Goal: Task Accomplishment & Management: Manage account settings

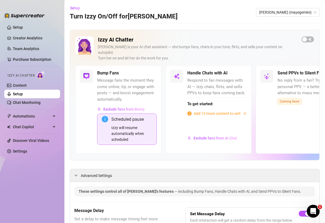
scroll to position [608, 0]
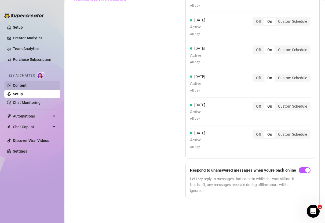
click at [27, 84] on link "Content" at bounding box center [20, 85] width 14 height 4
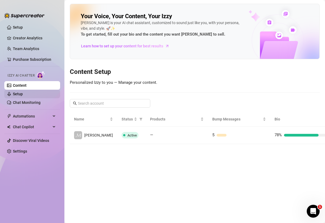
click at [23, 92] on link "Setup" at bounding box center [18, 94] width 10 height 4
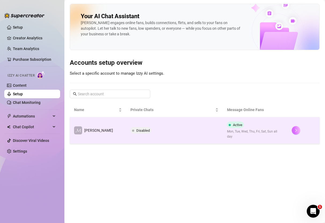
click at [295, 129] on icon "right" at bounding box center [296, 131] width 4 height 4
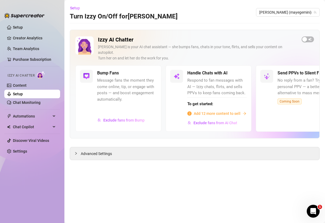
click at [217, 111] on span "Add 12 more content to sell" at bounding box center [217, 114] width 47 height 6
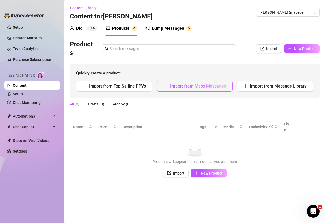
click at [203, 89] on button "Import from Mass Messages" at bounding box center [195, 86] width 76 height 11
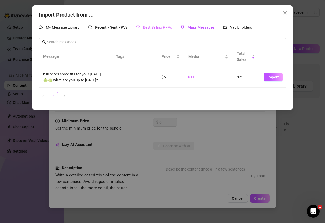
click at [143, 31] on div "Best Selling PPVs" at bounding box center [154, 27] width 36 height 12
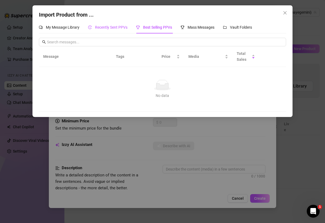
click at [114, 27] on span "Recently Sent PPVs" at bounding box center [111, 27] width 32 height 4
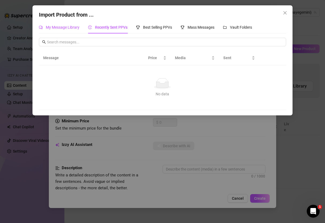
click at [66, 27] on span "My Message Library" at bounding box center [63, 27] width 34 height 4
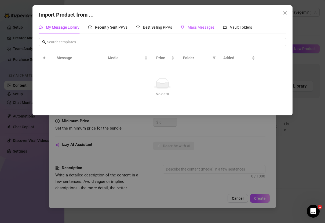
click at [198, 26] on span "Mass Messages" at bounding box center [200, 27] width 27 height 4
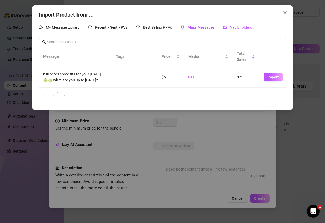
click at [240, 25] on span "Vault Folders" at bounding box center [241, 27] width 22 height 4
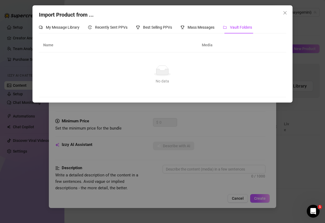
click at [207, 42] on th "Media" at bounding box center [221, 45] width 48 height 15
click at [286, 9] on button "Close" at bounding box center [285, 13] width 9 height 9
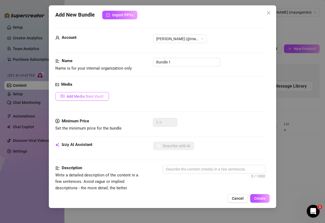
click at [91, 99] on button "Add Media from Vault" at bounding box center [82, 96] width 54 height 9
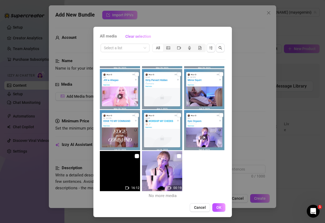
scroll to position [1, 0]
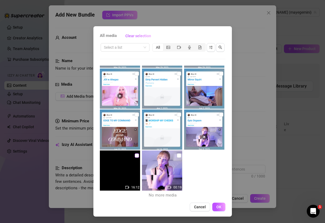
click at [137, 155] on input "checkbox" at bounding box center [137, 156] width 4 height 4
checkbox input "true"
click at [218, 206] on span "OK" at bounding box center [218, 207] width 5 height 4
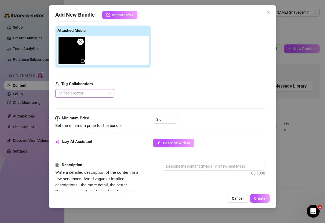
scroll to position [80, 0]
click at [165, 119] on input "0" at bounding box center [167, 119] width 17 height 8
click at [164, 119] on input "0" at bounding box center [167, 119] width 17 height 8
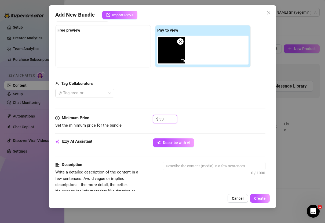
type input "33"
click at [208, 109] on div "Media Add Media from Vault Free preview Pay to view Tag Collaborators @ Tag cre…" at bounding box center [160, 58] width 210 height 113
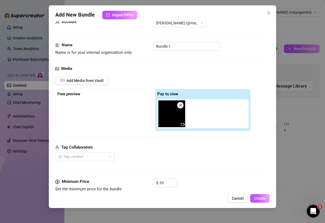
scroll to position [7, 0]
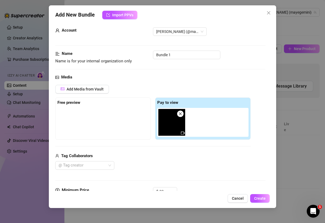
click at [94, 116] on div at bounding box center [102, 121] width 91 height 27
click at [78, 104] on strong "Free preview" at bounding box center [68, 102] width 23 height 5
click at [82, 91] on span "Add Media from Vault" at bounding box center [85, 89] width 37 height 4
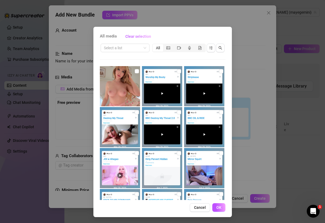
scroll to position [79, 0]
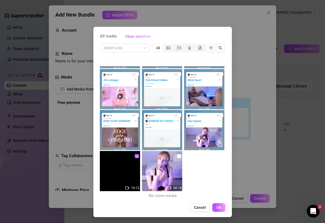
click at [163, 179] on img at bounding box center [162, 171] width 40 height 40
checkbox input "true"
click at [219, 207] on span "OK" at bounding box center [218, 208] width 5 height 4
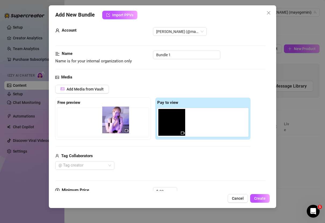
drag, startPoint x: 201, startPoint y: 125, endPoint x: 114, endPoint y: 122, distance: 86.7
click at [114, 123] on div "Free preview Pay to view" at bounding box center [152, 119] width 195 height 42
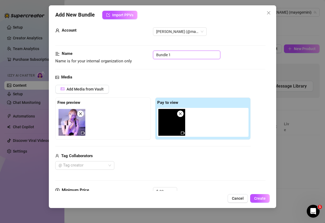
click at [181, 56] on input "Bundle 1" at bounding box center [186, 55] width 67 height 9
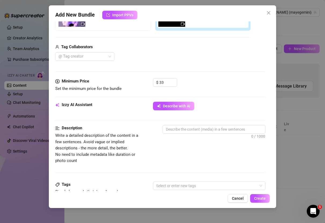
scroll to position [134, 0]
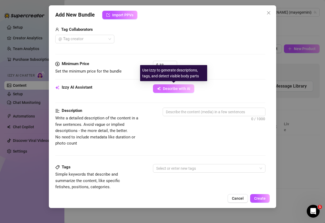
type input "Epic Orgasm"
click at [175, 90] on span "Describe with AI" at bounding box center [176, 89] width 27 height 4
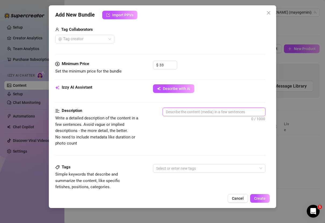
click at [188, 111] on textarea at bounding box center [214, 112] width 102 height 8
click at [187, 112] on textarea at bounding box center [214, 112] width 102 height 8
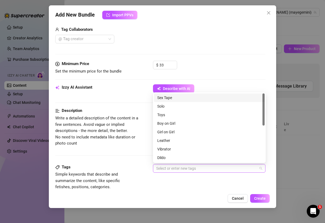
click at [186, 169] on div at bounding box center [206, 169] width 105 height 8
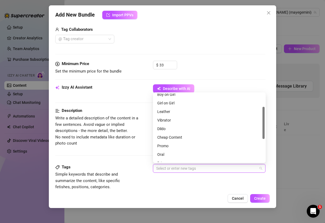
scroll to position [0, 0]
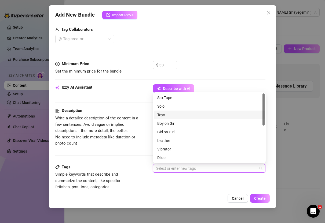
click at [175, 114] on div "Toys" at bounding box center [209, 115] width 104 height 6
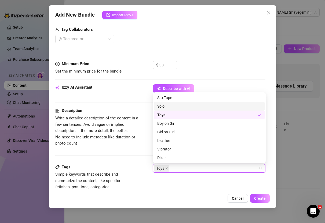
click at [166, 107] on div "Solo" at bounding box center [209, 107] width 104 height 6
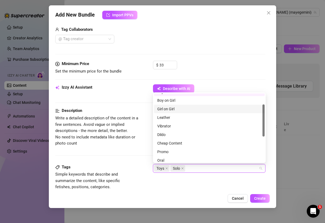
scroll to position [23, 0]
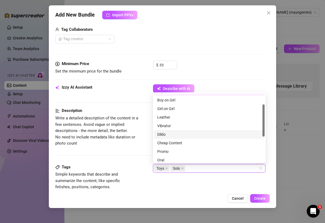
click at [181, 138] on div "Dildo" at bounding box center [209, 134] width 111 height 9
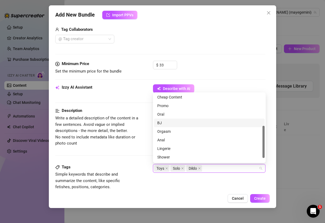
scroll to position [77, 0]
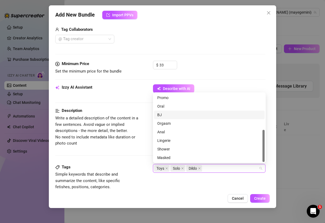
click at [172, 116] on div "BJ" at bounding box center [209, 115] width 104 height 6
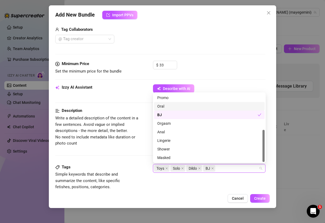
click at [169, 106] on div "Oral" at bounding box center [209, 107] width 104 height 6
click at [174, 124] on div "Orgasm" at bounding box center [209, 124] width 104 height 6
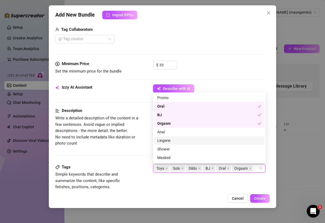
click at [175, 143] on div "Lingerie" at bounding box center [209, 141] width 104 height 6
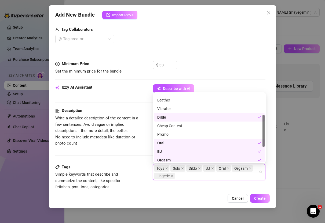
scroll to position [0, 0]
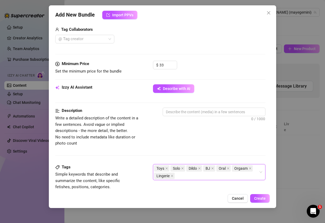
click at [192, 176] on div "Toys Solo Dildo BJ Oral Orgasm Lingerie" at bounding box center [206, 172] width 105 height 15
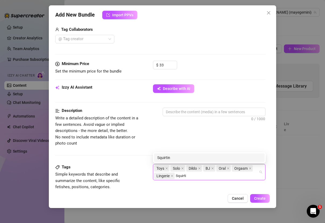
type input "Squirt"
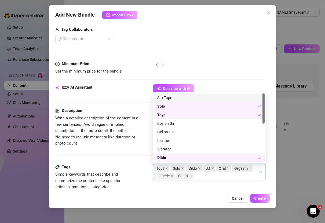
click at [116, 131] on span "Write a detailed description of the content in a few sentences. Avoid vague or …" at bounding box center [100, 131] width 90 height 32
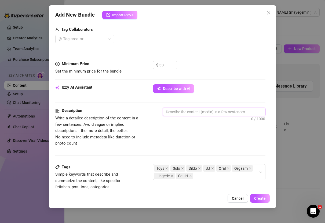
click at [199, 114] on textarea at bounding box center [214, 112] width 102 height 8
type textarea "A"
type textarea "Av"
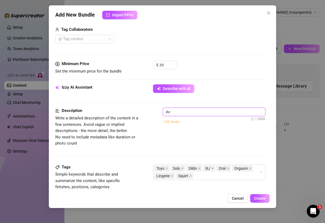
type textarea "A"
type textarea "A v"
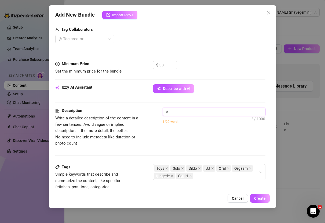
type textarea "A v"
type textarea "A vi"
type textarea "A vid"
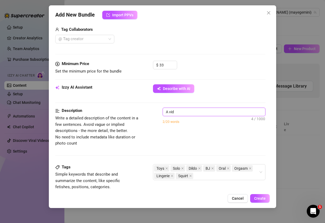
type textarea "A vide"
type textarea "A video"
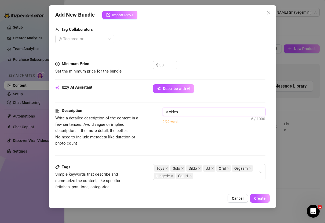
type textarea "A video"
type textarea "A video w"
type textarea "A video ww"
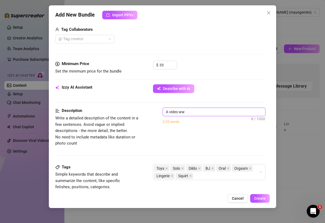
type textarea "A video wwe"
type textarea "A video wwea"
type textarea "A video wwear"
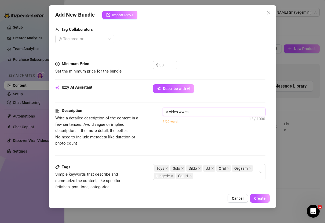
type textarea "A video wwear"
type textarea "A video wwea"
type textarea "A video wwe"
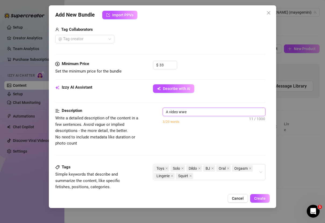
type textarea "A video ww"
type textarea "A video w"
type textarea "A video we"
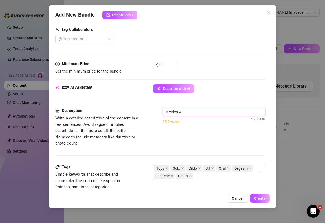
type textarea "A video we"
type textarea "A video wea"
type textarea "A video wear"
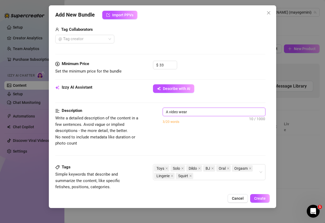
type textarea "A video weari"
type textarea "A video wearin"
type textarea "A video wearing"
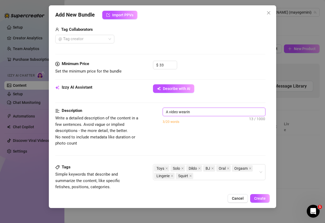
type textarea "A video wearing"
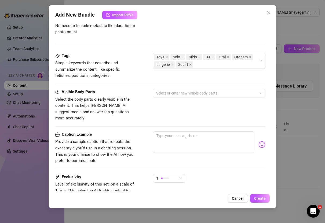
scroll to position [242, 0]
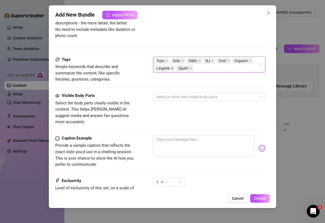
click at [171, 68] on icon "close" at bounding box center [172, 68] width 2 height 2
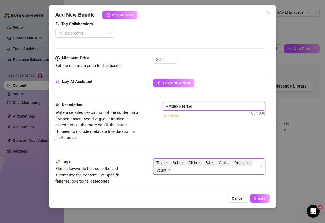
scroll to position [129, 0]
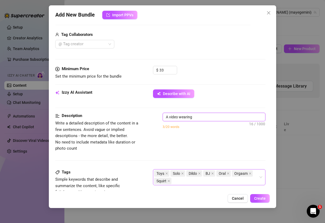
type textarea "Describe the content (media) in a few sentences"
type textarea "W"
type textarea "WE"
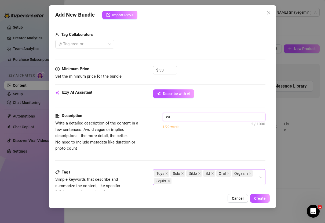
type textarea "WEa"
type textarea "WEat"
type textarea "WEati"
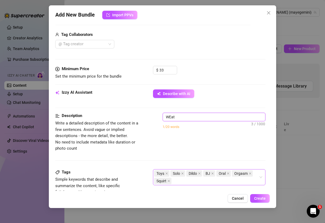
type textarea "WEati"
type textarea "WEatin"
type textarea "WEating"
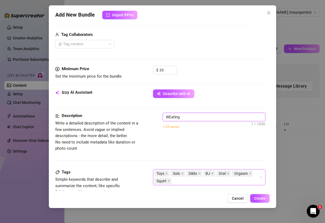
type textarea "WEatin"
type textarea "WEati"
type textarea "WEat"
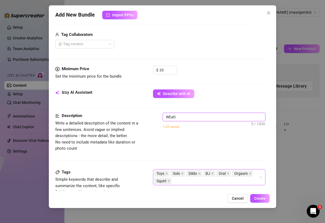
type textarea "WEat"
type textarea "WEa"
type textarea "WE"
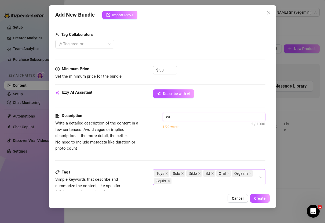
type textarea "W"
type textarea "Describe the content (media) in a few sentences"
type textarea "W"
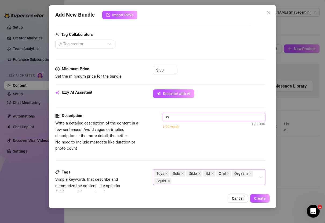
type textarea "Describe the content (media) in a few sentences"
type textarea "A"
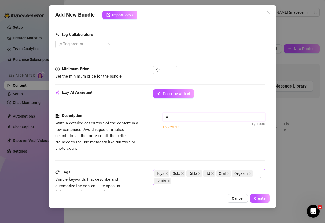
type textarea "A v"
type textarea "A vi"
type textarea "A vid"
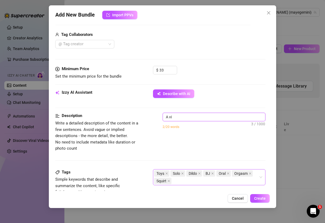
type textarea "A vid"
type textarea "A vide"
type textarea "A video"
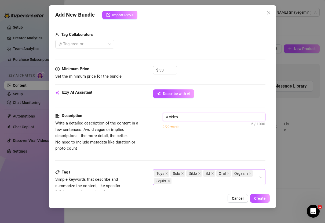
type textarea "A video"
type textarea "A video o"
type textarea "A video of"
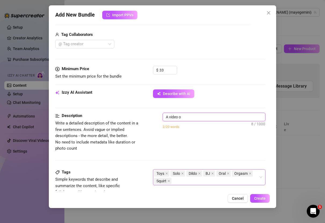
type textarea "A video of"
type textarea "A video of m"
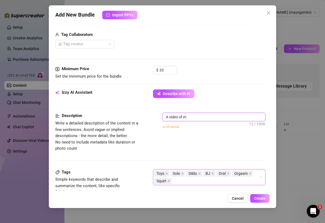
type textarea "A video of me"
type textarea "A video of m"
type textarea "A video of"
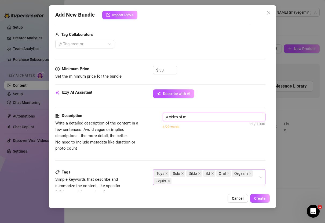
type textarea "A video of"
type textarea "A video of M"
type textarea "A video of Ma"
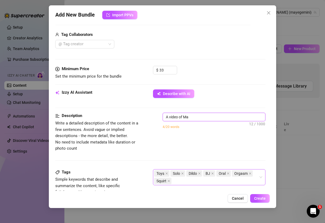
type textarea "A video of May"
type textarea "A video of [PERSON_NAME]"
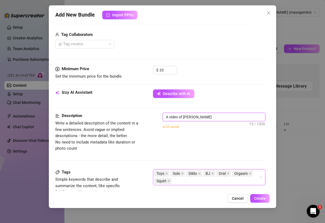
type textarea "A video of [PERSON_NAME]"
type textarea "A video of [PERSON_NAME] w"
type textarea "A video of [PERSON_NAME] we"
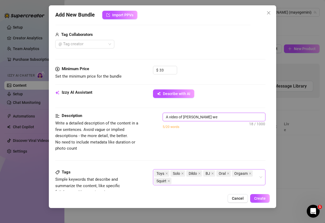
type textarea "A video of [PERSON_NAME] wea"
type textarea "A video of [PERSON_NAME] wear"
type textarea "A video of [PERSON_NAME] weari"
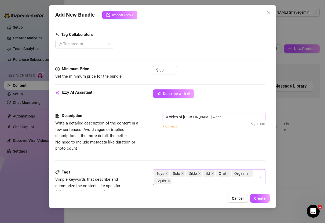
type textarea "A video of [PERSON_NAME] weari"
type textarea "A video of [PERSON_NAME]"
type textarea "A video of [PERSON_NAME] wearing"
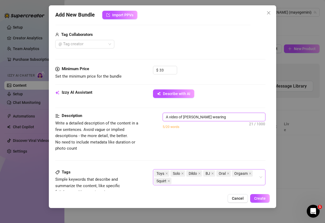
type textarea "A video of [PERSON_NAME] wearing"
type textarea "A video of [PERSON_NAME] wearing a"
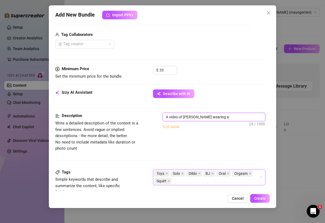
type textarea "A video of [PERSON_NAME] wearing a"
type textarea "A video of [PERSON_NAME] wearing a b"
type textarea "A video of [PERSON_NAME] wearing a bl"
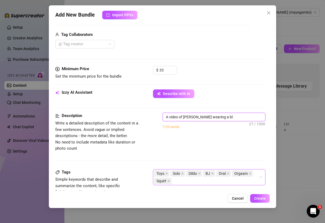
type textarea "A video of [PERSON_NAME] wearing a bla"
type textarea "A video of [PERSON_NAME] wearing a blac"
type textarea "A video of [PERSON_NAME] wearing a black"
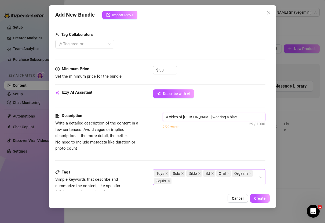
type textarea "A video of [PERSON_NAME] wearing a black"
type textarea "A video of [PERSON_NAME] wearing a black d"
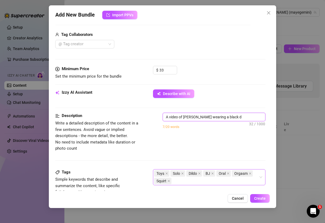
type textarea "A video of [PERSON_NAME] wearing a black dr"
type textarea "A video of [PERSON_NAME] wearing a black dre"
type textarea "A video of [PERSON_NAME] wearing a black dres"
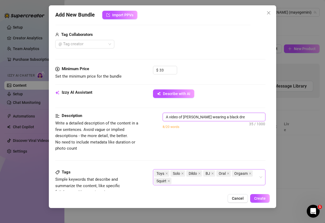
type textarea "A video of [PERSON_NAME] wearing a black dres"
type textarea "A video of [PERSON_NAME] wearing a black dress"
type textarea "A video of [PERSON_NAME] wearing a black dress,"
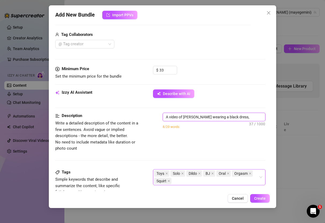
type textarea "A video of [PERSON_NAME] wearing a black dress,"
type textarea "A video of [PERSON_NAME] wearing a black dress, t"
type textarea "A video of [PERSON_NAME] wearing a black dress, te"
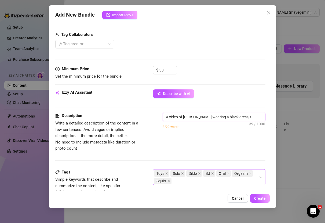
type textarea "A video of [PERSON_NAME] wearing a black dress, te"
type textarea "A video of [PERSON_NAME] wearing a black dress, tea"
type textarea "A video of [PERSON_NAME] wearing a black dress, teas"
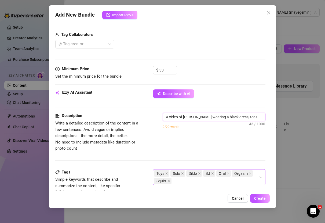
type textarea "A video of [PERSON_NAME] wearing a black dress, teasi"
type textarea "A video of [PERSON_NAME] wearing a black dress, teasin"
type textarea "A video of [PERSON_NAME] wearing a black dress, teasing"
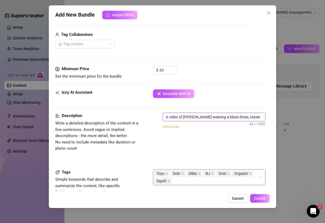
type textarea "A video of [PERSON_NAME] wearing a black dress, teasing"
type textarea "A video of [PERSON_NAME] wearing a black dress, teasing w"
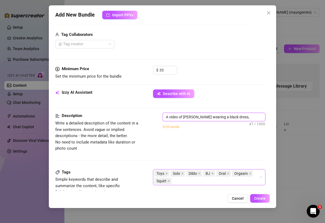
type textarea "A video of [PERSON_NAME] wearing a black dress, teasing wi"
type textarea "A video of [PERSON_NAME] wearing a black dress, teasing wit"
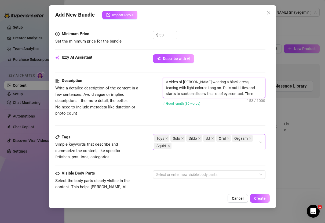
scroll to position [164, 0]
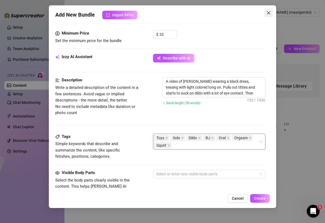
click at [268, 13] on icon "close" at bounding box center [268, 12] width 3 height 3
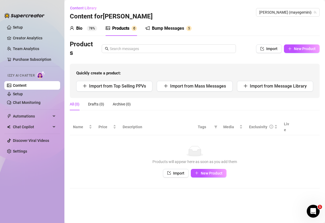
click at [84, 30] on div "Bio 78%" at bounding box center [83, 28] width 27 height 6
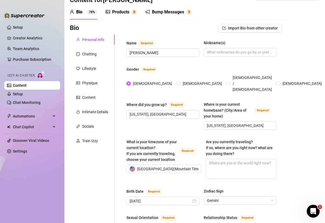
scroll to position [19, 0]
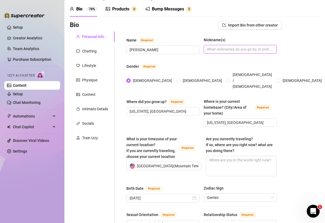
click at [220, 51] on input "Nickname(s)" at bounding box center [239, 49] width 65 height 6
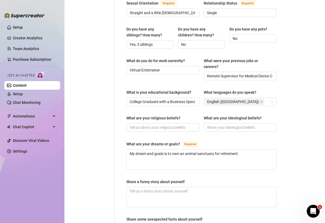
scroll to position [235, 0]
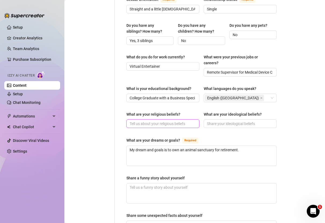
click at [188, 121] on input "What are your religious beliefs?" at bounding box center [162, 124] width 65 height 6
drag, startPoint x: 227, startPoint y: 102, endPoint x: 261, endPoint y: 104, distance: 33.8
click at [261, 112] on label "What are your ideological beliefs?" at bounding box center [235, 115] width 62 height 6
copy div "ideological beliefs?"
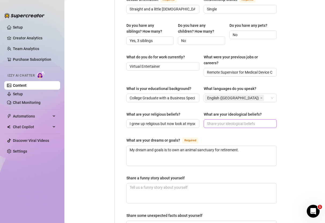
click at [233, 121] on input "What are your ideological beliefs?" at bounding box center [239, 124] width 65 height 6
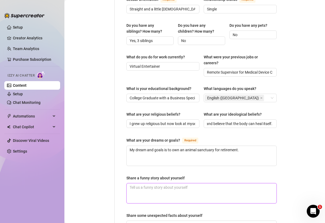
click at [179, 184] on textarea "Share a funny story about yourself" at bounding box center [202, 194] width 150 height 20
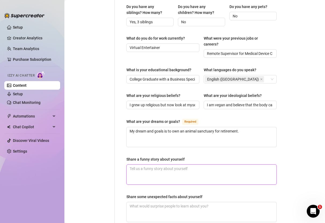
scroll to position [334, 0]
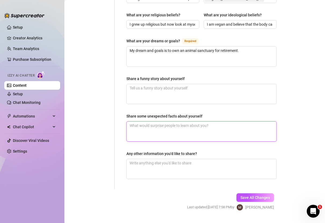
click at [181, 122] on textarea "Share some unexpected facts about yourself" at bounding box center [202, 132] width 150 height 20
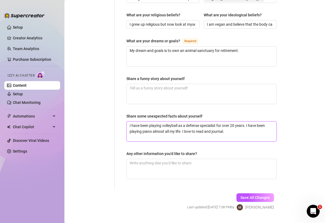
click at [229, 122] on textarea "I have been playing volleyball as a defense specialist for over 20 years. I hav…" at bounding box center [202, 132] width 150 height 20
click at [261, 196] on span "Save All Changes" at bounding box center [255, 198] width 30 height 4
click at [238, 122] on textarea "I have been playing volleyball as a defense specialist for over 20 years. I hav…" at bounding box center [202, 132] width 150 height 20
drag, startPoint x: 233, startPoint y: 117, endPoint x: 182, endPoint y: 118, distance: 50.4
click at [182, 122] on textarea "I have been playing volleyball as a defense specialist for over 20 years. I hav…" at bounding box center [202, 132] width 150 height 20
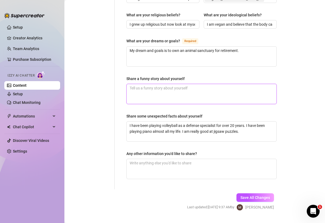
click at [205, 84] on textarea "Share a funny story about yourself" at bounding box center [202, 94] width 150 height 20
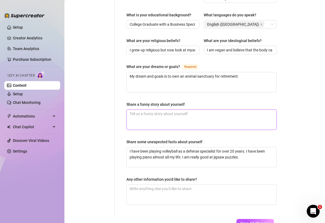
scroll to position [307, 0]
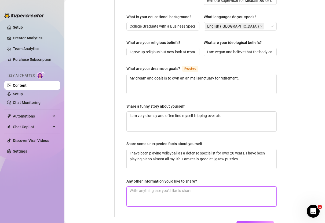
click at [196, 187] on textarea "Any other information you'd like to share?" at bounding box center [202, 197] width 150 height 20
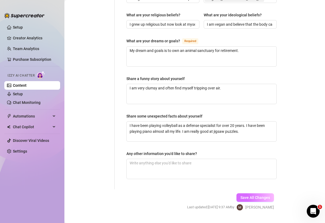
click at [256, 196] on span "Save All Changes" at bounding box center [255, 198] width 30 height 4
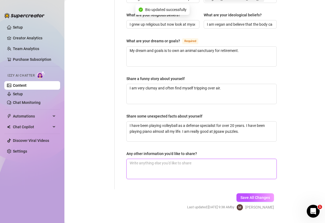
click at [147, 159] on textarea "Any other information you'd like to share?" at bounding box center [202, 169] width 150 height 20
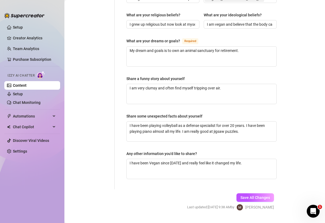
click at [235, 190] on div "Save All Changes Last updated: [DATE] 9:38 AM by [PERSON_NAME]" at bounding box center [230, 202] width 103 height 25
click at [240, 194] on button "Save All Changes" at bounding box center [255, 198] width 38 height 9
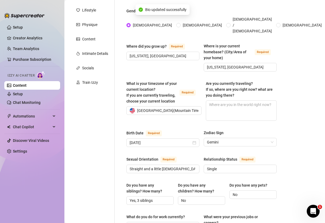
scroll to position [0, 0]
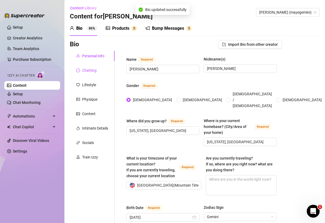
click at [87, 70] on div "Chatting" at bounding box center [89, 71] width 14 height 6
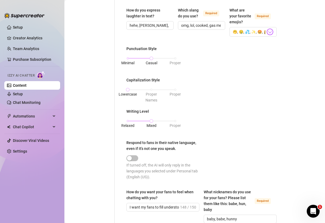
scroll to position [200, 0]
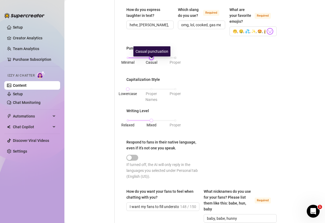
click at [152, 57] on div at bounding box center [151, 58] width 3 height 3
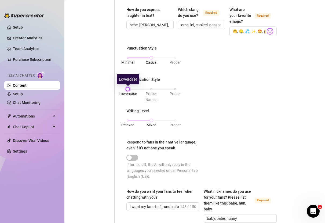
click at [128, 89] on div at bounding box center [127, 89] width 3 height 3
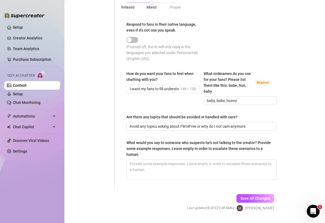
scroll to position [332, 0]
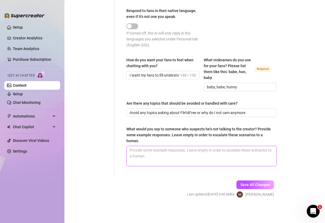
click at [182, 161] on textarea "What would you say to someone who suspects he's not talking to the creator? Pro…" at bounding box center [202, 156] width 150 height 20
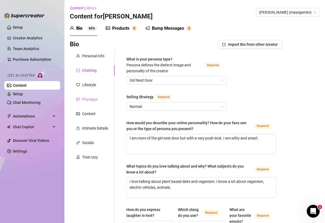
scroll to position [1, 0]
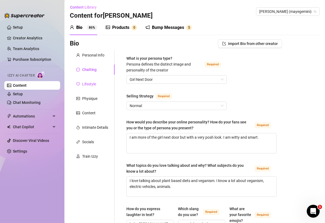
click at [94, 83] on div "Lifestyle" at bounding box center [89, 84] width 14 height 6
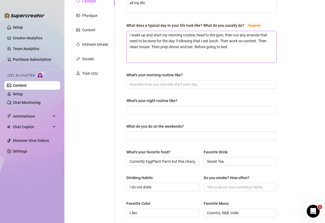
scroll to position [122, 0]
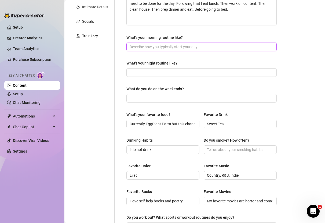
click at [155, 45] on input "What's your morning routine like?" at bounding box center [201, 47] width 143 height 6
drag, startPoint x: 205, startPoint y: 46, endPoint x: 299, endPoint y: 53, distance: 94.2
click at [299, 53] on div "Bio Import Bio from other creator Personal Info Chatting Lifestyle Physique Con…" at bounding box center [195, 120] width 250 height 403
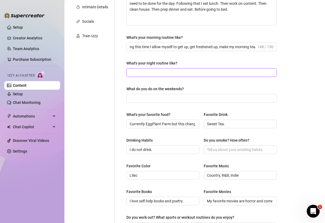
click at [218, 72] on input "What's your night routine like?" at bounding box center [201, 73] width 143 height 6
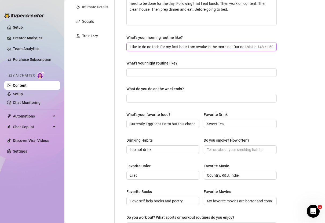
click at [143, 45] on input "I like to do no tech for my first hour I am awake in the morning. During this t…" at bounding box center [193, 47] width 127 height 6
click at [213, 46] on input "I do no tech for my first hour I am awake in the morning. During this time I al…" at bounding box center [193, 47] width 127 height 6
drag, startPoint x: 225, startPoint y: 45, endPoint x: 312, endPoint y: 45, distance: 86.6
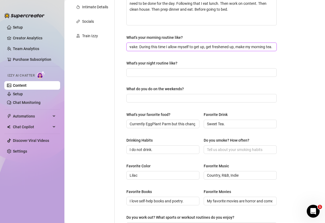
click at [312, 45] on div "Bio Import Bio from other creator Personal Info Chatting Lifestyle Physique Con…" at bounding box center [195, 120] width 250 height 403
click at [271, 47] on input "I do no tech for my first hour I am awake. During this time I allow myself to g…" at bounding box center [201, 47] width 143 height 6
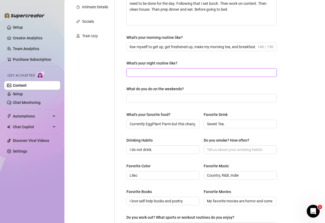
scroll to position [0, 0]
click at [220, 75] on input "What's your night routine like?" at bounding box center [201, 73] width 143 height 6
click at [185, 94] on span at bounding box center [201, 98] width 150 height 9
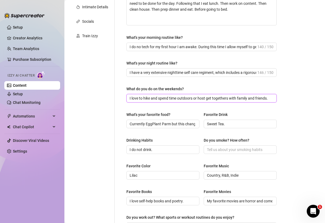
click at [252, 98] on input "I love to hike and spend time outdoors or host get togethers with family and fr…" at bounding box center [201, 98] width 143 height 6
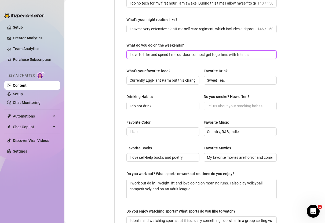
scroll to position [168, 0]
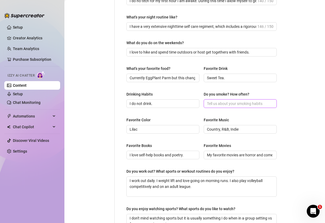
click at [240, 101] on input "Do you smoke? How often?" at bounding box center [239, 104] width 65 height 6
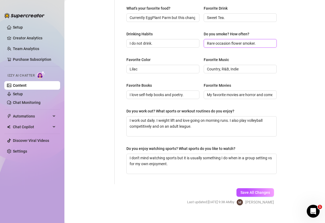
scroll to position [229, 0]
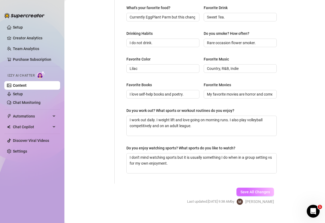
click at [250, 193] on span "Save All Changes" at bounding box center [255, 192] width 30 height 4
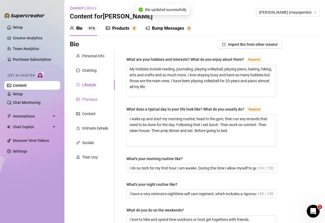
click at [91, 99] on div "Physique" at bounding box center [89, 100] width 15 height 6
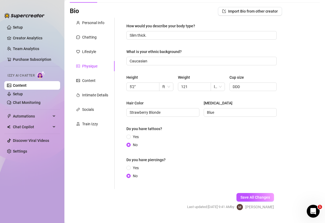
scroll to position [46, 0]
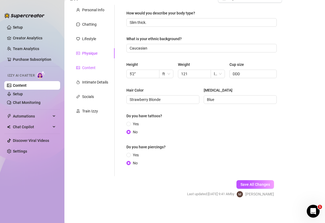
click at [91, 66] on div "Content" at bounding box center [88, 68] width 13 height 6
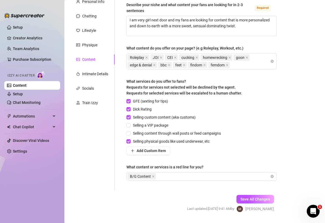
scroll to position [69, 0]
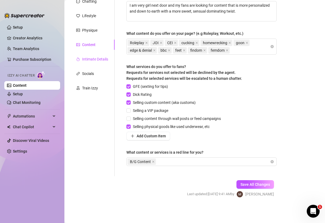
click at [98, 57] on div "Intimate Details" at bounding box center [95, 59] width 26 height 6
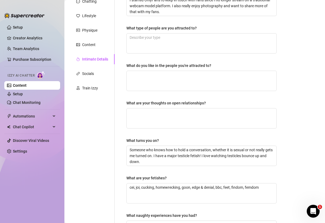
scroll to position [0, 0]
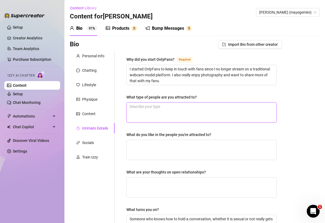
click at [204, 119] on textarea "What type of people are you attracted to?" at bounding box center [202, 113] width 150 height 20
click at [176, 106] on textarea "I am attracted to funny guys. My friends typically classify me as a "chubby cha…" at bounding box center [202, 113] width 150 height 20
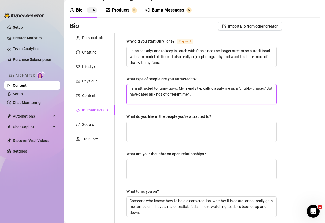
scroll to position [19, 0]
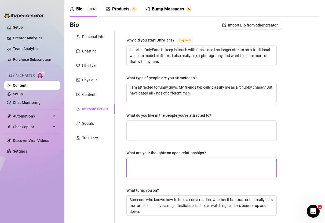
click at [181, 159] on textarea "What are your thoughts on open relationships?" at bounding box center [202, 169] width 150 height 20
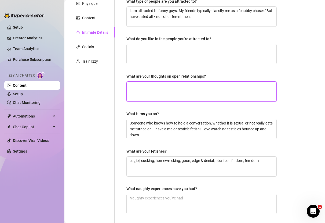
scroll to position [99, 0]
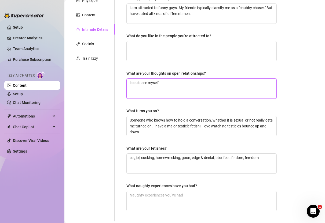
click at [205, 91] on textarea "I could see myself" at bounding box center [202, 89] width 150 height 20
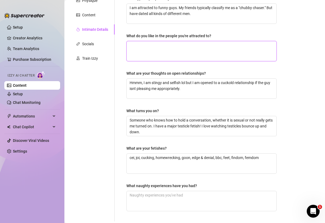
click at [203, 55] on textarea "What do you like in the people you're attracted to?" at bounding box center [202, 51] width 150 height 20
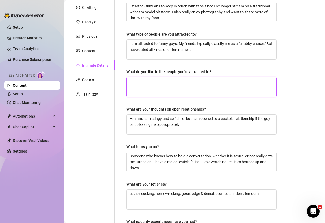
scroll to position [62, 0]
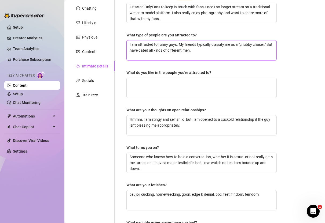
click at [138, 43] on textarea "I am attracted to funny guys. My friends typically classify me as a "chubby cha…" at bounding box center [202, 51] width 150 height 20
click at [192, 44] on textarea "I am typically attracted to funny guys. My friends typically classify me as a "…" at bounding box center [202, 51] width 150 height 20
drag, startPoint x: 264, startPoint y: 43, endPoint x: 270, endPoint y: 58, distance: 15.9
click at [271, 58] on textarea "I am typically attracted to funny guys. Sometimes the occasional "bad boy" type…" at bounding box center [202, 51] width 150 height 20
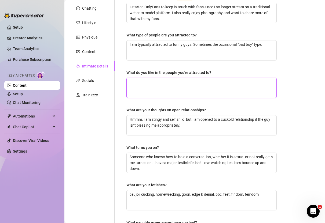
click at [216, 83] on textarea "What do you like in the people you're attracted to?" at bounding box center [202, 88] width 150 height 20
paste textarea "My friends typically classify me as a "chubby chaser." But have dated all kinds…"
drag, startPoint x: 226, startPoint y: 85, endPoint x: 106, endPoint y: 71, distance: 120.7
click at [106, 71] on div "Personal Info Chatting Lifestyle Physique Content Intimate Details Socials Trai…" at bounding box center [176, 124] width 212 height 270
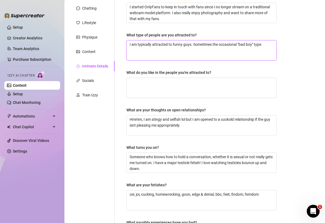
click at [263, 47] on textarea "I am typically attracted to funny guys. Sometimes the occasional "bad boy" type." at bounding box center [202, 51] width 150 height 20
paste textarea "My friends typically classify me as a "chubby chaser." But have dated all kinds…"
click at [128, 55] on textarea "I am typically attracted to funny guys. Sometimes the occasional "bad boy" type…" at bounding box center [202, 51] width 150 height 20
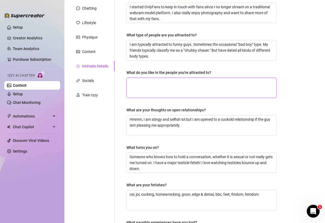
click at [145, 80] on textarea "What do you like in the people you're attracted to?" at bounding box center [202, 88] width 150 height 20
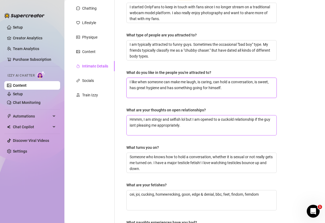
scroll to position [144, 0]
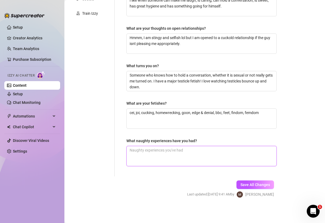
click at [168, 156] on textarea "What naughty experiences have you had?" at bounding box center [202, 156] width 150 height 20
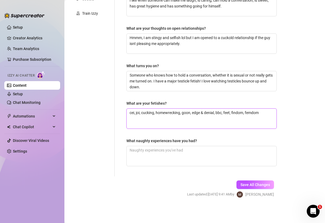
click at [180, 119] on textarea "cei, joi, cucking, homewrecking, goon, edge & denial, bbc, feet, findom, femdom" at bounding box center [202, 119] width 150 height 20
click at [270, 119] on textarea "cei, joi, cucking, homewrecking, goon, edge & denial, bbc, feet, findom, femdom" at bounding box center [202, 119] width 150 height 20
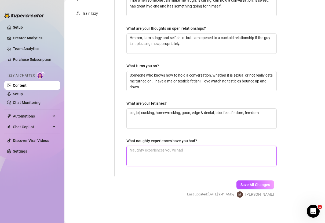
click at [251, 156] on textarea "What naughty experiences have you had?" at bounding box center [202, 156] width 150 height 20
click at [252, 183] on span "Save All Changes" at bounding box center [255, 185] width 30 height 4
click at [173, 153] on textarea "What naughty experiences have you had?" at bounding box center [202, 156] width 150 height 20
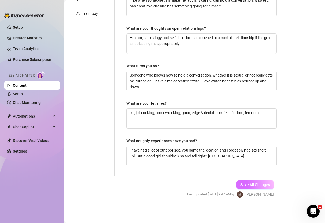
click at [258, 187] on span "Save All Changes" at bounding box center [255, 185] width 30 height 4
click at [255, 184] on span "Save All Changes" at bounding box center [255, 185] width 30 height 4
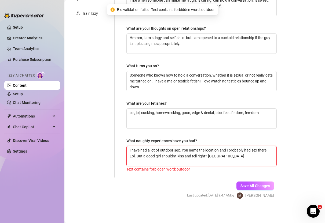
click at [167, 151] on textarea "I have had a lot of outdoor sex. You name the location and I probably had sex t…" at bounding box center [202, 156] width 150 height 20
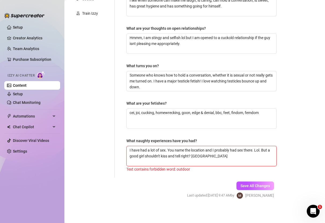
click at [168, 149] on textarea "I have had a lot of sex. You name the location and I probably had sex there. Lo…" at bounding box center [202, 156] width 150 height 20
click at [167, 149] on textarea "I have had a lot of sex. You name the location and I probably had sex there. Lo…" at bounding box center [202, 156] width 150 height 20
click at [165, 152] on textarea "I have had a lot of sex. You name the location and I probably had sex there. Lo…" at bounding box center [202, 156] width 150 height 20
click at [251, 186] on span "Save All Changes" at bounding box center [255, 186] width 30 height 4
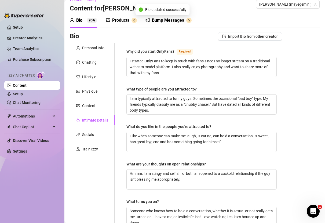
scroll to position [0, 0]
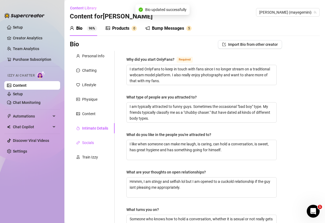
click at [86, 140] on div "Socials" at bounding box center [88, 143] width 12 height 6
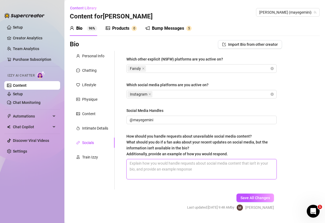
click at [205, 168] on textarea "How should you handle requests about unavailable social media content? What sho…" at bounding box center [202, 170] width 150 height 20
click at [205, 163] on textarea "How should you handle requests about unavailable social media content? What sho…" at bounding box center [202, 170] width 150 height 20
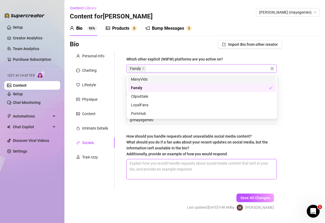
click at [226, 72] on div "Fansly" at bounding box center [198, 69] width 142 height 8
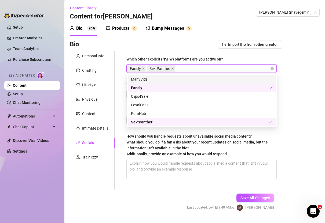
click at [295, 106] on div "Bio Import Bio from other creator Personal Info Chatting Lifestyle Physique Con…" at bounding box center [195, 130] width 250 height 181
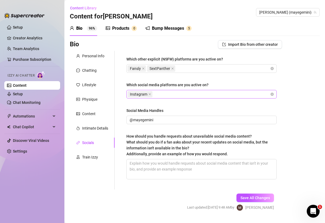
click at [190, 95] on div "Instagram" at bounding box center [198, 95] width 142 height 8
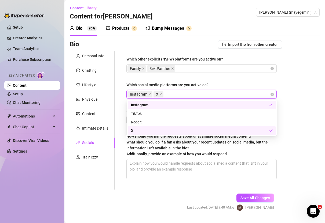
click at [302, 93] on div "Bio Import Bio from other creator Personal Info Chatting Lifestyle Physique Con…" at bounding box center [195, 130] width 250 height 181
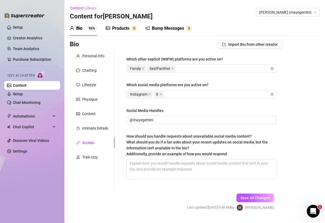
scroll to position [13, 0]
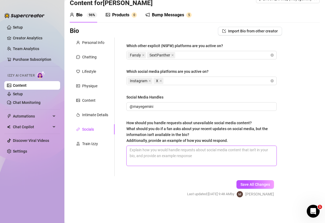
click at [204, 162] on textarea "How should you handle requests about unavailable social media content? What sho…" at bounding box center [202, 156] width 150 height 20
click at [83, 145] on div "Train Izzy" at bounding box center [90, 144] width 16 height 6
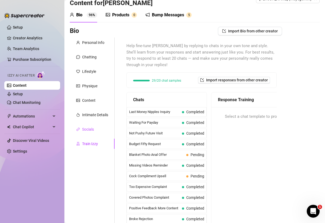
click at [84, 131] on div "Socials" at bounding box center [88, 130] width 12 height 6
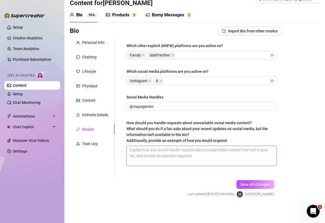
click at [157, 154] on textarea "How should you handle requests about unavailable social media content? What sho…" at bounding box center [202, 156] width 150 height 20
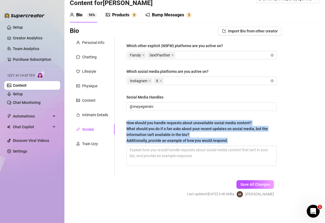
drag, startPoint x: 230, startPoint y: 141, endPoint x: 120, endPoint y: 121, distance: 112.0
click at [120, 121] on div "Which other explicit (NSFW) platforms are you active on? Fansly SextPanther Whi…" at bounding box center [198, 107] width 167 height 139
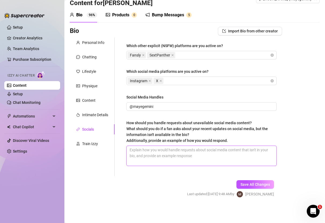
click at [174, 160] on textarea "How should you handle requests about unavailable social media content? What sho…" at bounding box center [202, 156] width 150 height 20
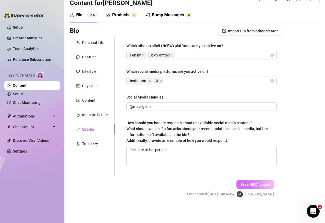
click at [265, 185] on span "Save All Changes" at bounding box center [255, 185] width 30 height 4
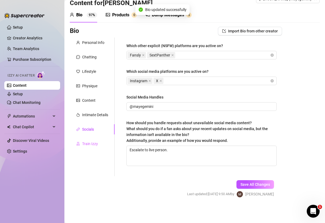
click at [89, 147] on div "Train Izzy" at bounding box center [92, 144] width 45 height 10
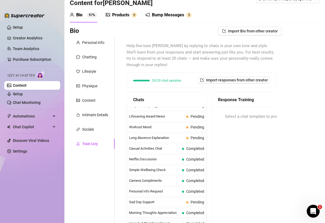
scroll to position [481, 0]
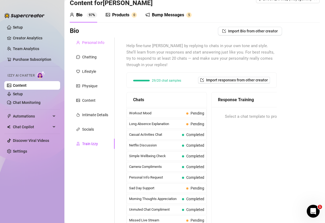
click at [86, 46] on div "Personal Info" at bounding box center [92, 43] width 45 height 10
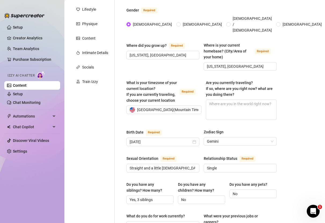
scroll to position [89, 0]
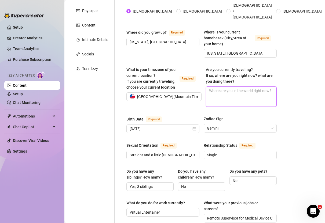
click at [245, 91] on textarea "Are you currently traveling? If so, where are you right now? what are you doing…" at bounding box center [241, 97] width 70 height 20
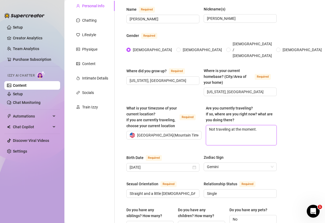
scroll to position [334, 0]
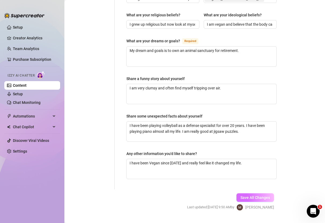
click at [262, 196] on span "Save All Changes" at bounding box center [255, 198] width 30 height 4
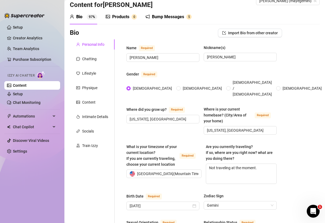
scroll to position [0, 0]
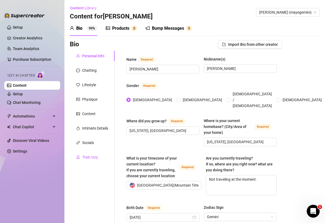
click at [93, 156] on div "Train Izzy" at bounding box center [90, 157] width 16 height 6
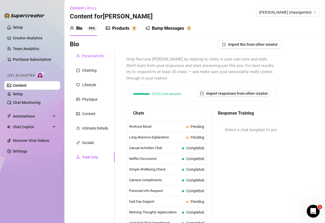
click at [95, 56] on div "Personal Info" at bounding box center [93, 56] width 22 height 6
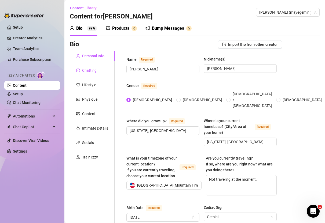
click at [94, 69] on div "Chatting" at bounding box center [89, 71] width 14 height 6
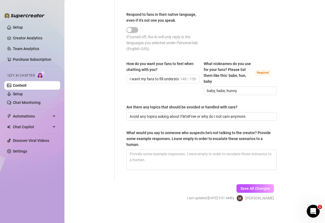
scroll to position [332, 0]
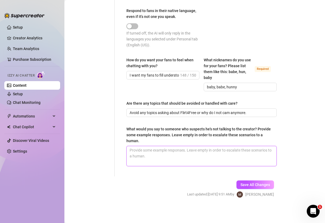
click at [142, 151] on textarea "What would you say to someone who suspects he's not talking to the creator? Pro…" at bounding box center [202, 156] width 150 height 20
click at [154, 157] on textarea "What would you say to someone who suspects he's not talking to the creator? Pro…" at bounding box center [202, 156] width 150 height 20
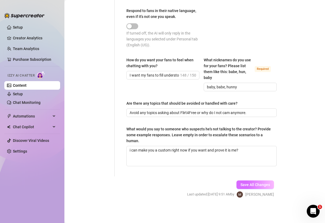
click at [260, 183] on span "Save All Changes" at bounding box center [255, 185] width 30 height 4
drag, startPoint x: 131, startPoint y: 148, endPoint x: 127, endPoint y: 148, distance: 3.8
click at [127, 148] on textarea "i can make you a custom right now if you want and prove it is me?" at bounding box center [202, 156] width 150 height 20
click at [260, 183] on span "Save All Changes" at bounding box center [255, 185] width 30 height 4
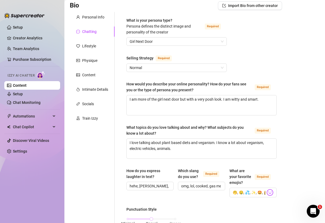
scroll to position [0, 0]
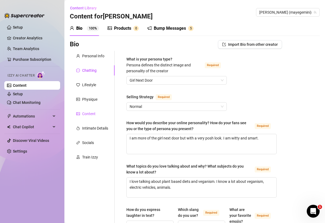
click at [91, 112] on div "Content" at bounding box center [88, 114] width 13 height 6
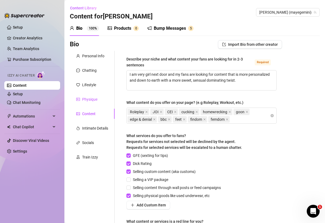
click at [89, 101] on div "Physique" at bounding box center [89, 100] width 15 height 6
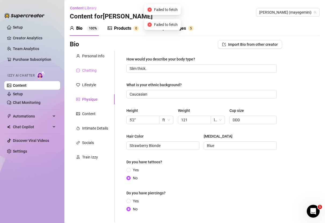
click at [90, 66] on div "Chatting" at bounding box center [92, 70] width 45 height 10
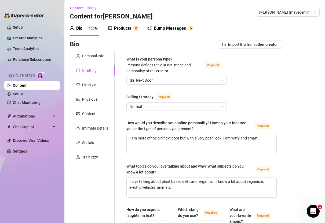
click at [90, 49] on div "Bio Import Bio from other creator" at bounding box center [176, 44] width 212 height 9
click at [92, 56] on div "Personal Info" at bounding box center [93, 56] width 22 height 6
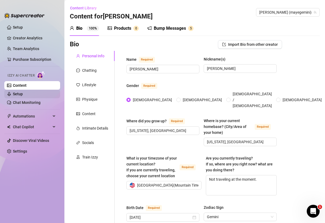
click at [23, 95] on link "Setup" at bounding box center [18, 94] width 10 height 4
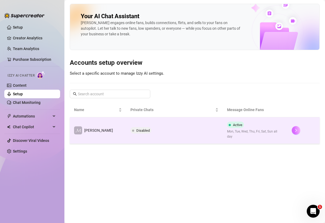
click at [294, 130] on icon "right" at bounding box center [296, 131] width 4 height 4
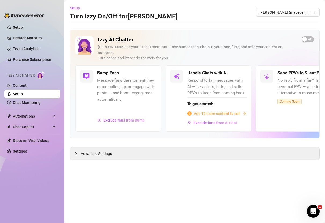
click at [237, 111] on span "Add 12 more content to sell" at bounding box center [217, 114] width 47 height 6
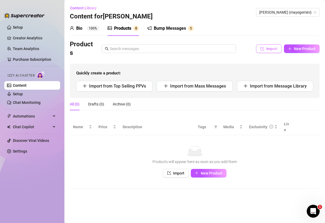
click at [266, 49] on span "Import" at bounding box center [271, 49] width 11 height 4
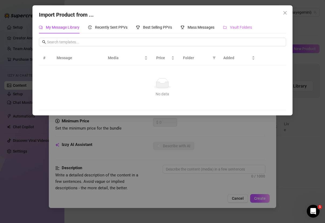
click at [242, 32] on div "Vault Folders" at bounding box center [237, 27] width 29 height 12
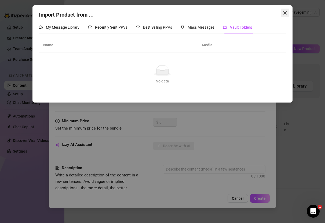
click at [287, 12] on icon "close" at bounding box center [285, 13] width 4 height 4
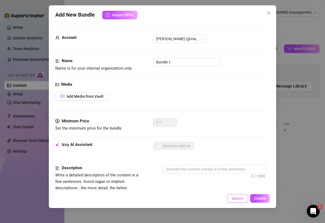
click at [238, 199] on span "Cancel" at bounding box center [238, 199] width 12 height 4
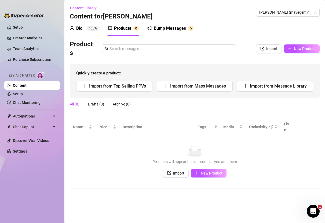
click at [165, 32] on div "Bump Messages 5" at bounding box center [170, 28] width 46 height 15
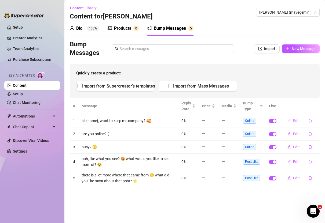
click at [293, 122] on span "Edit" at bounding box center [296, 121] width 7 height 4
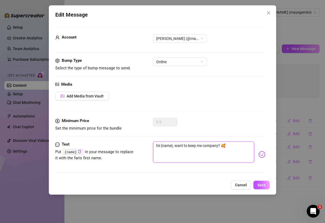
click at [172, 146] on textarea "hii {name}, want to keep me company? 🥰" at bounding box center [203, 152] width 101 height 21
click at [261, 186] on span "Save" at bounding box center [261, 185] width 8 height 4
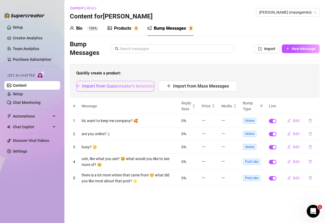
click at [128, 87] on span "Import from Supercreator's templates" at bounding box center [118, 86] width 73 height 5
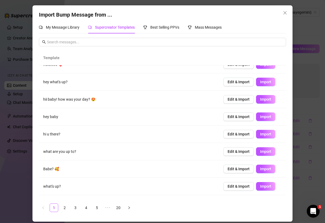
scroll to position [40, 0]
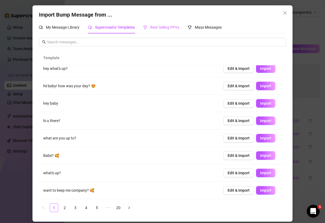
click at [156, 24] on div "Best Selling PPVs" at bounding box center [161, 27] width 36 height 12
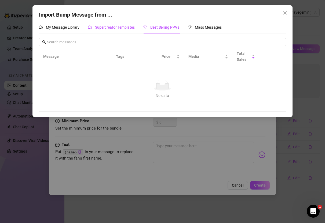
click at [116, 28] on span "Supercreator Templates" at bounding box center [115, 27] width 40 height 4
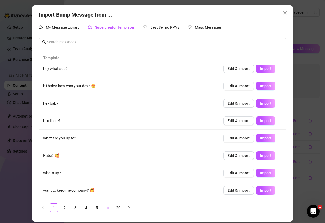
click at [109, 208] on span "•••" at bounding box center [107, 208] width 9 height 9
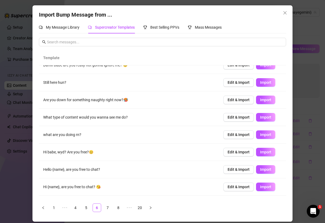
scroll to position [33, 0]
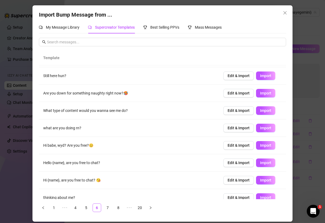
click at [75, 130] on td "what are you doing rn?" at bounding box center [129, 128] width 180 height 17
click at [270, 130] on span "Import" at bounding box center [265, 128] width 11 height 4
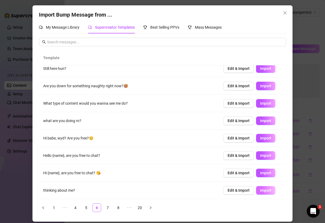
click at [267, 191] on span "Import" at bounding box center [265, 191] width 11 height 4
click at [284, 10] on button "Close" at bounding box center [285, 13] width 9 height 9
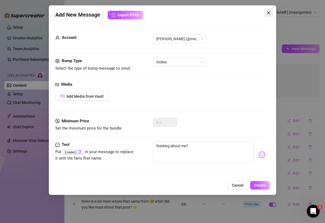
click at [268, 12] on icon "close" at bounding box center [268, 13] width 4 height 4
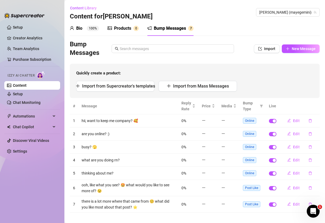
scroll to position [5, 0]
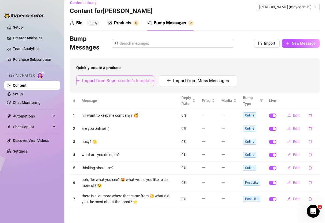
click at [110, 77] on button "Import from Supercreator's templates" at bounding box center [115, 81] width 78 height 11
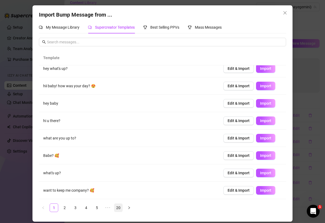
click at [118, 207] on link "20" at bounding box center [118, 208] width 8 height 8
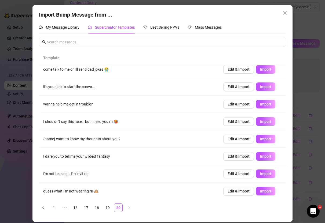
scroll to position [0, 0]
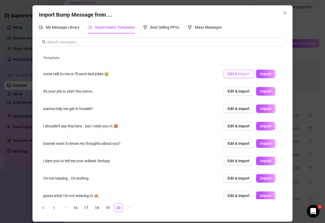
click at [242, 73] on span "Edit & Import" at bounding box center [238, 74] width 22 height 4
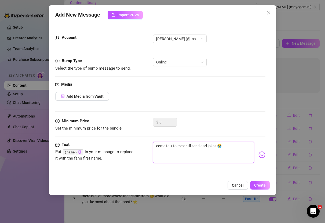
click at [189, 145] on textarea "come talk to me or I'll send dad jokes 😭" at bounding box center [203, 152] width 101 height 21
click at [274, 153] on div "Add New Message Import PPVs Account [PERSON_NAME] (@mayegemini) Bump Type Selec…" at bounding box center [162, 100] width 227 height 190
click at [243, 150] on textarea "come talk to me or i'll send dad jokes 😭" at bounding box center [203, 152] width 101 height 21
click at [264, 186] on span "Create" at bounding box center [260, 185] width 12 height 4
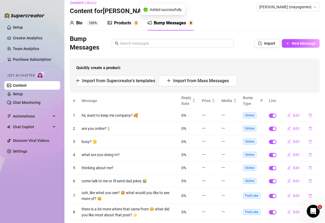
scroll to position [19, 0]
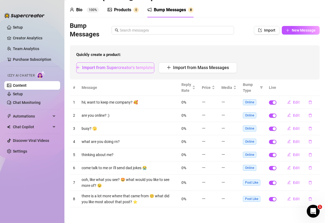
click at [134, 66] on span "Import from Supercreator's templates" at bounding box center [118, 67] width 73 height 5
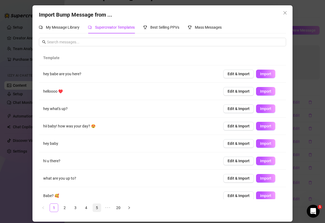
click at [96, 208] on link "5" at bounding box center [97, 208] width 8 height 8
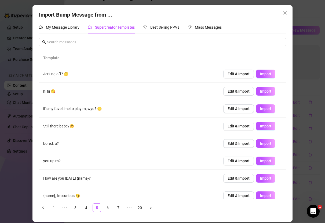
scroll to position [40, 0]
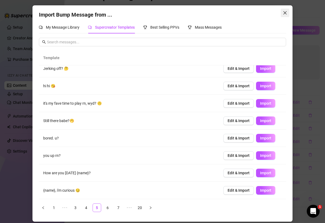
click at [284, 13] on icon "close" at bounding box center [285, 13] width 4 height 4
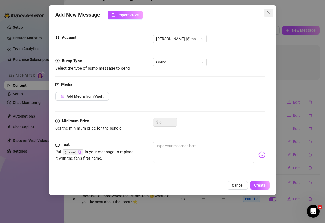
click at [268, 14] on icon "close" at bounding box center [268, 13] width 4 height 4
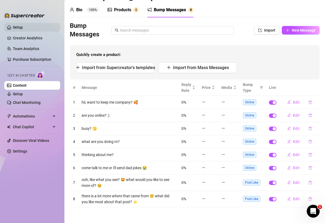
click at [13, 26] on link "Setup" at bounding box center [18, 27] width 10 height 4
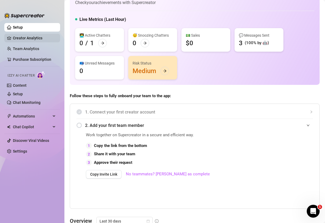
click at [14, 40] on link "Creator Analytics" at bounding box center [34, 38] width 43 height 9
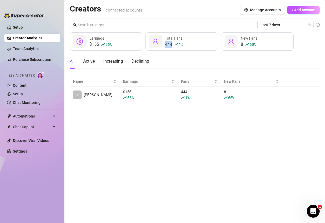
drag, startPoint x: 165, startPoint y: 46, endPoint x: 174, endPoint y: 46, distance: 8.6
click at [174, 46] on div "444 1 %" at bounding box center [174, 44] width 18 height 6
click at [177, 56] on div "All Active Increasing Declining" at bounding box center [195, 61] width 250 height 15
click at [29, 50] on link "Team Analytics" at bounding box center [26, 49] width 26 height 4
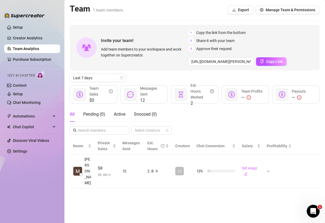
click at [23, 32] on ul "Setup Creator Analytics Team Analytics Purchase Subscription Izzy AI Chatter Co…" at bounding box center [32, 119] width 56 height 196
click at [17, 83] on link "Content" at bounding box center [20, 85] width 14 height 4
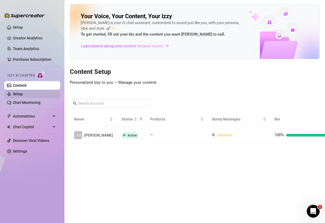
click at [19, 96] on link "Setup" at bounding box center [18, 94] width 10 height 4
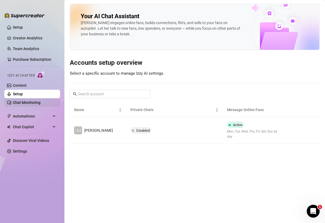
click at [23, 105] on link "Chat Monitoring" at bounding box center [27, 103] width 28 height 4
